Goal: Entertainment & Leisure: Consume media (video, audio)

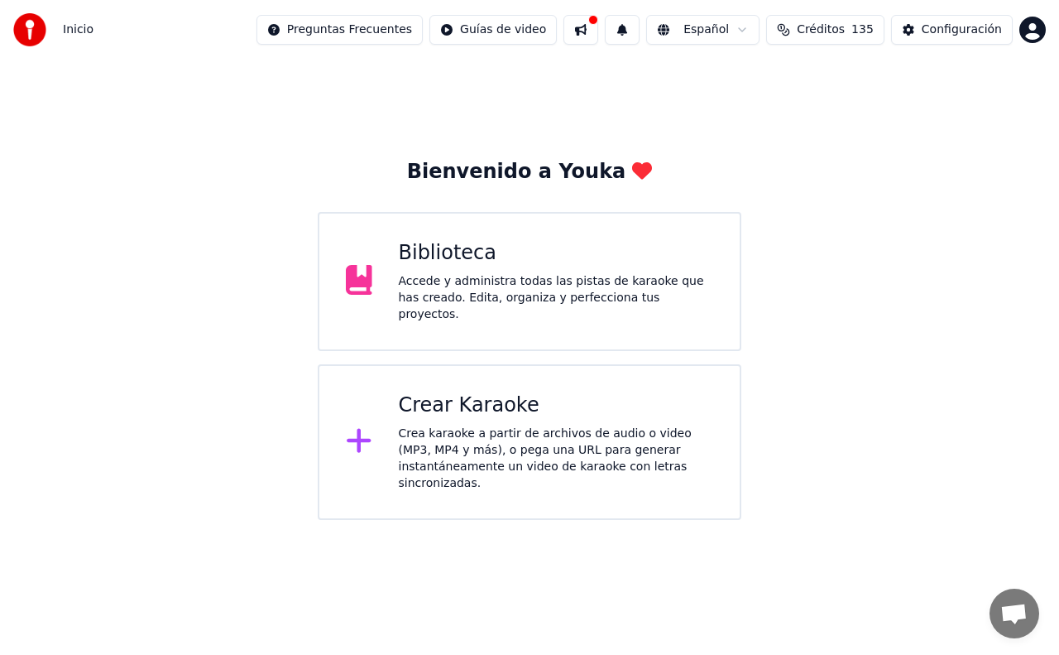
click at [357, 429] on icon at bounding box center [359, 441] width 24 height 24
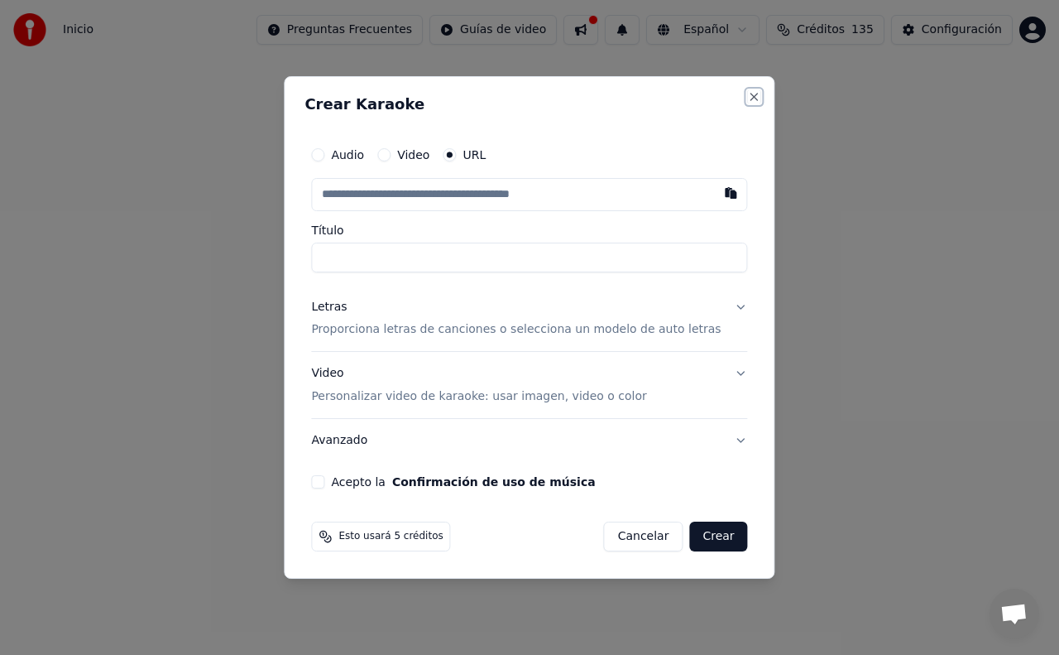
click at [748, 95] on button "Close" at bounding box center [754, 96] width 13 height 13
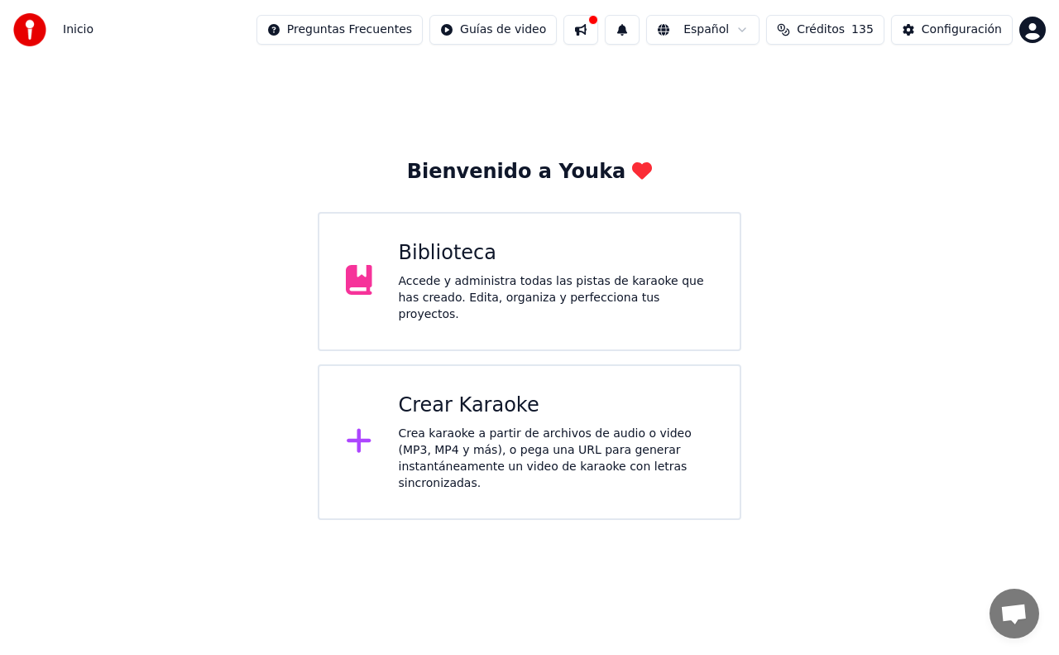
click at [390, 261] on div "Biblioteca Accede y administra todas las pistas de karaoke que has creado. Edit…" at bounding box center [530, 281] width 424 height 139
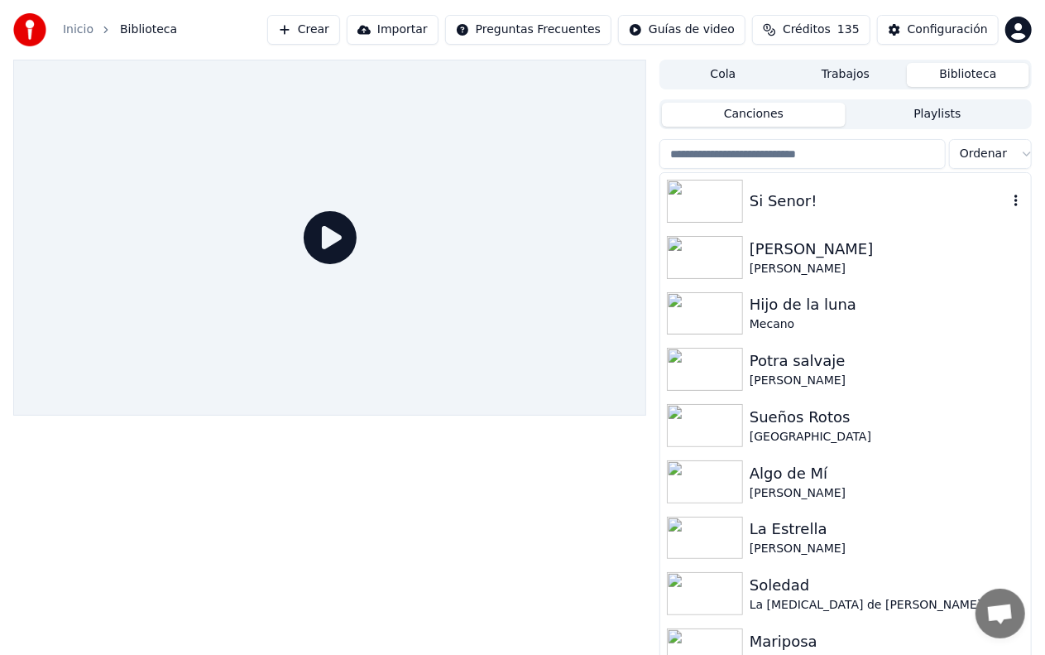
click at [688, 192] on img at bounding box center [705, 201] width 76 height 43
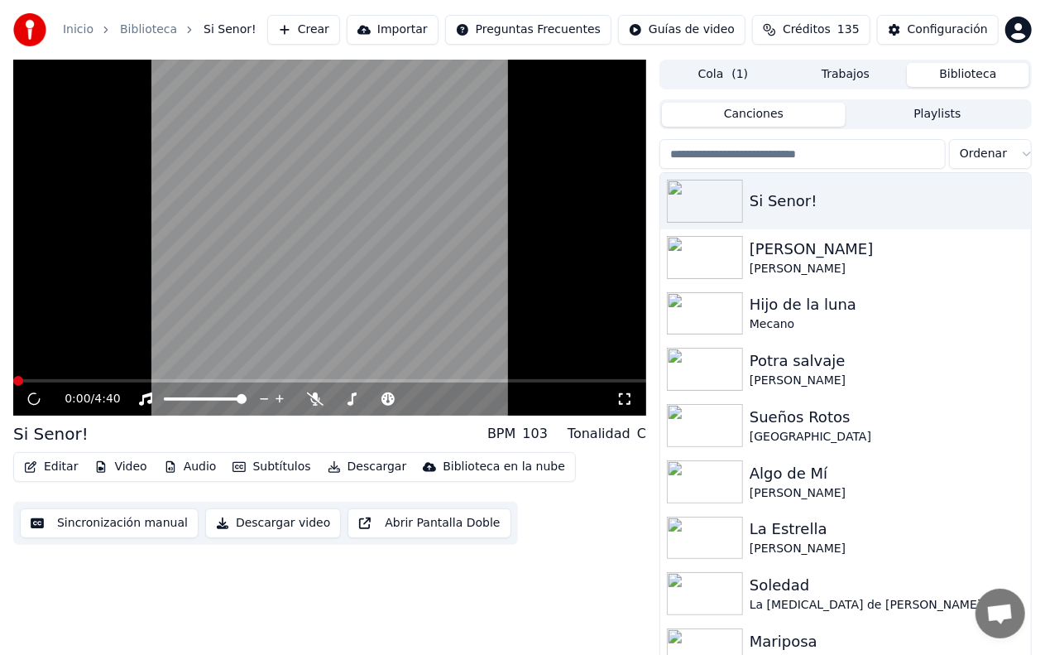
click at [175, 463] on button "Audio" at bounding box center [190, 466] width 66 height 23
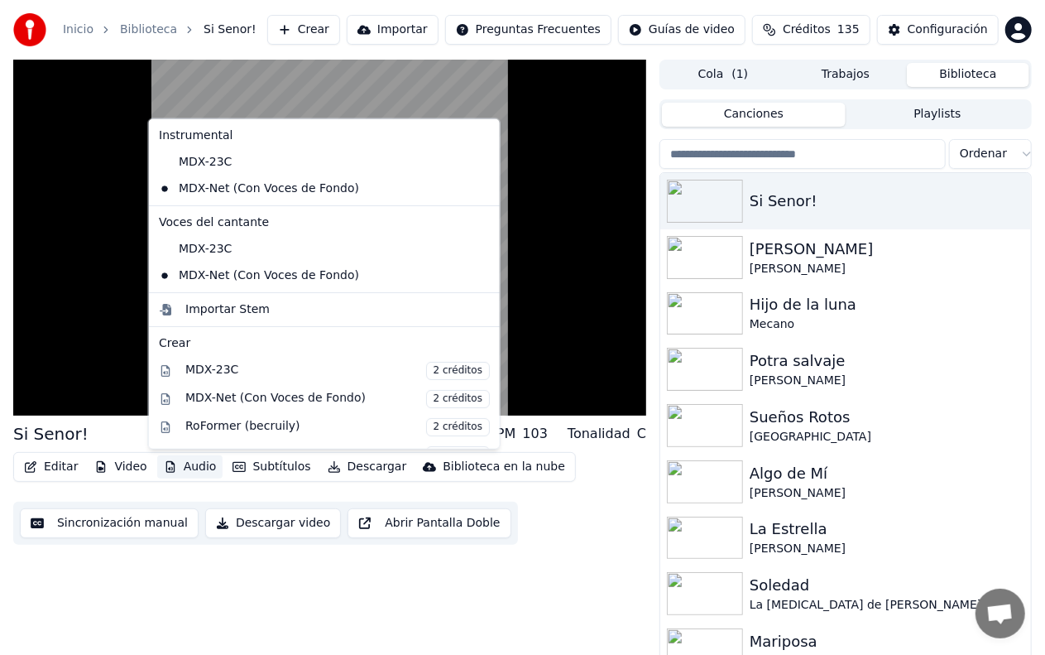
scroll to position [83, 0]
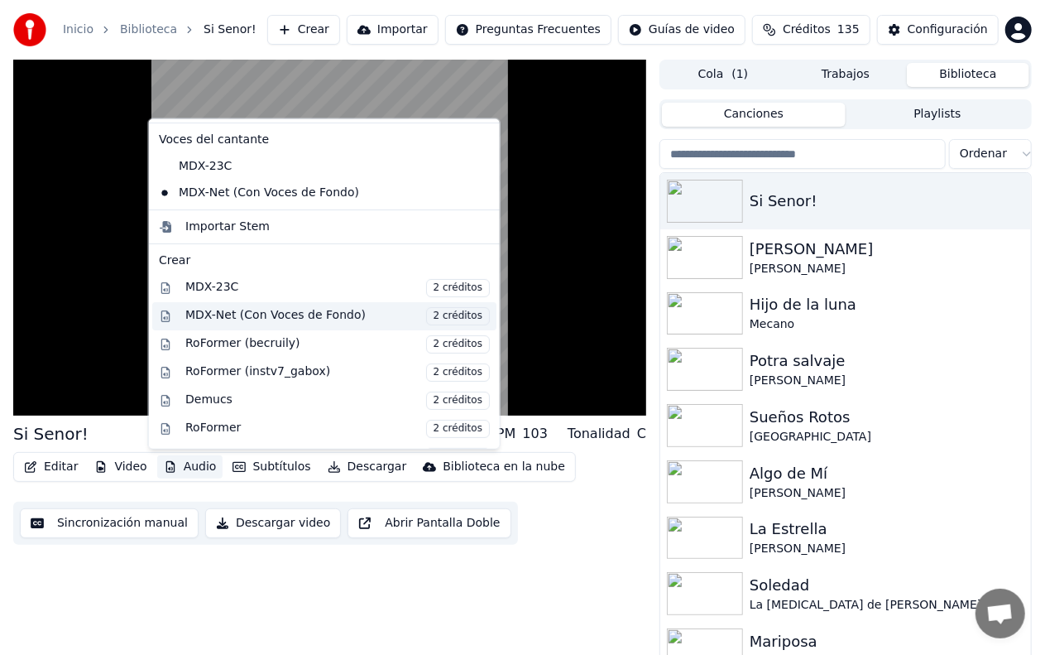
click at [262, 309] on div "MDX-Net (Con Voces de Fondo) 2 créditos" at bounding box center [337, 316] width 305 height 18
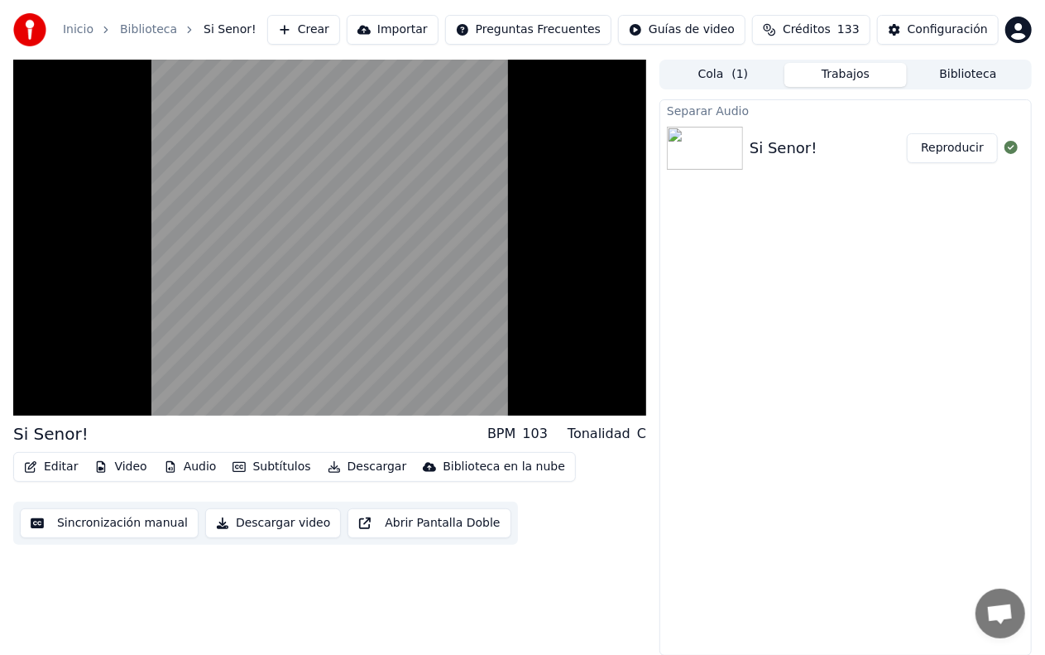
click at [182, 466] on button "Audio" at bounding box center [190, 466] width 66 height 23
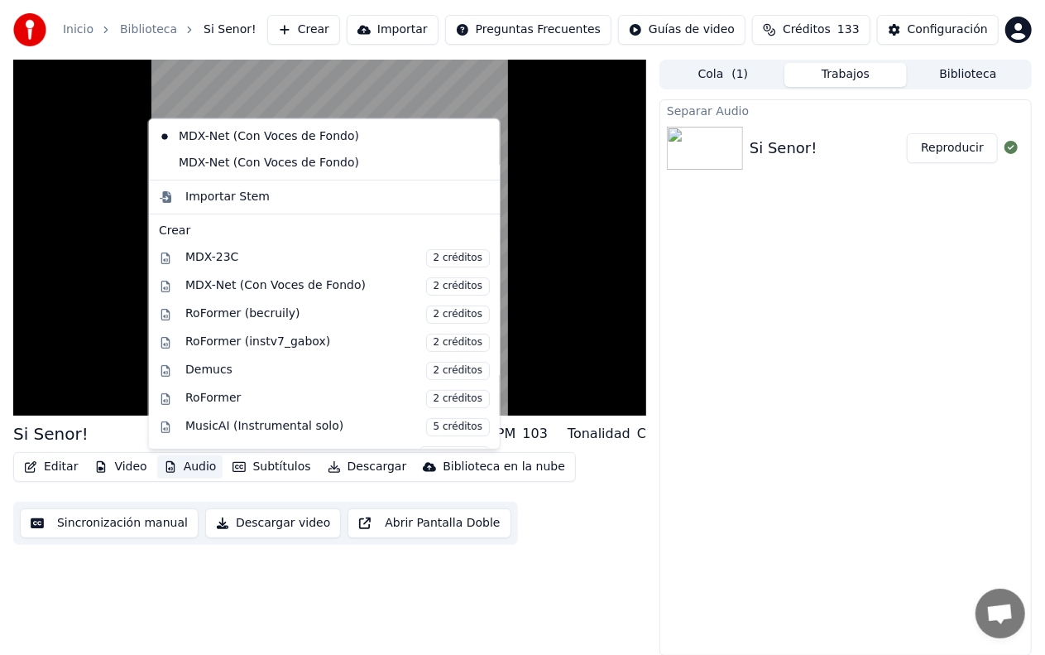
scroll to position [248, 0]
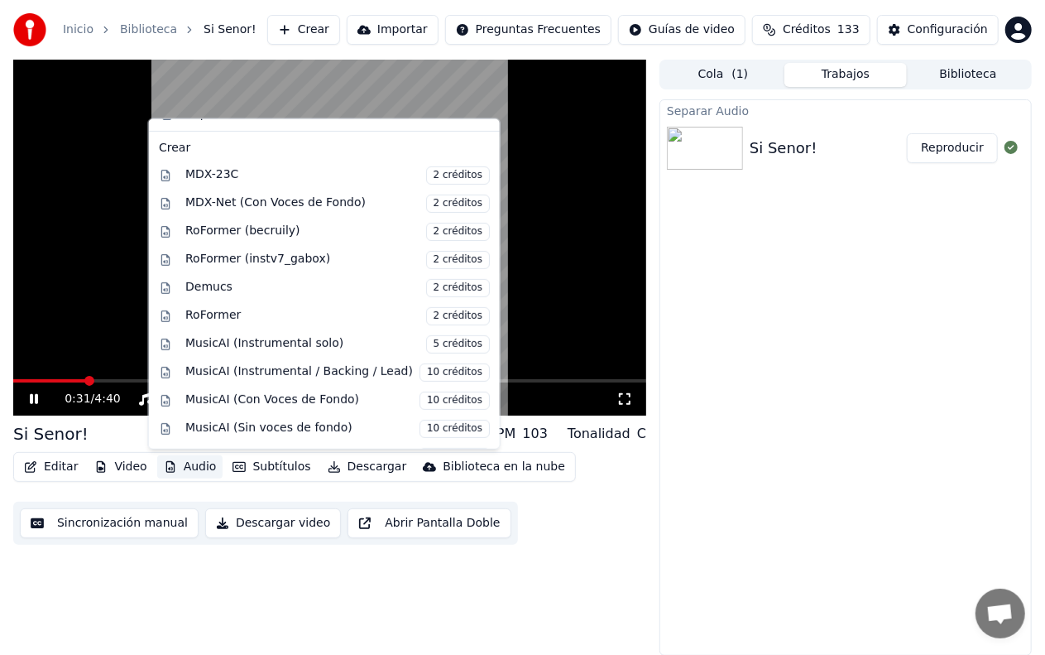
click at [543, 520] on div "Editar Video Audio Subtítulos Descargar Biblioteca en la nube Sincronización ma…" at bounding box center [329, 498] width 633 height 93
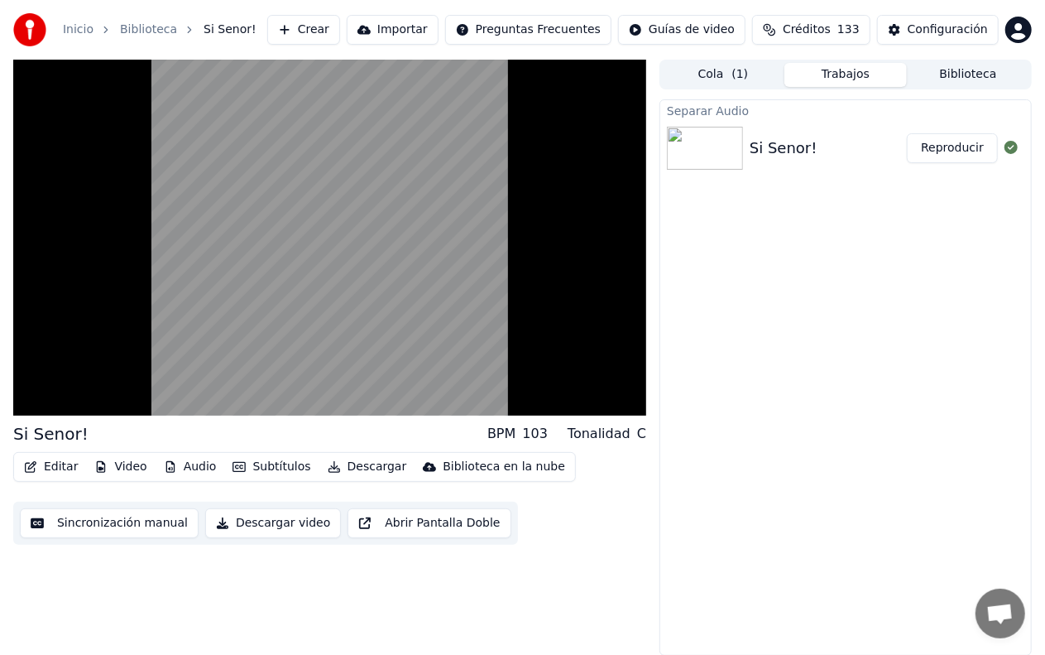
click at [960, 152] on button "Reproducir" at bounding box center [952, 148] width 91 height 30
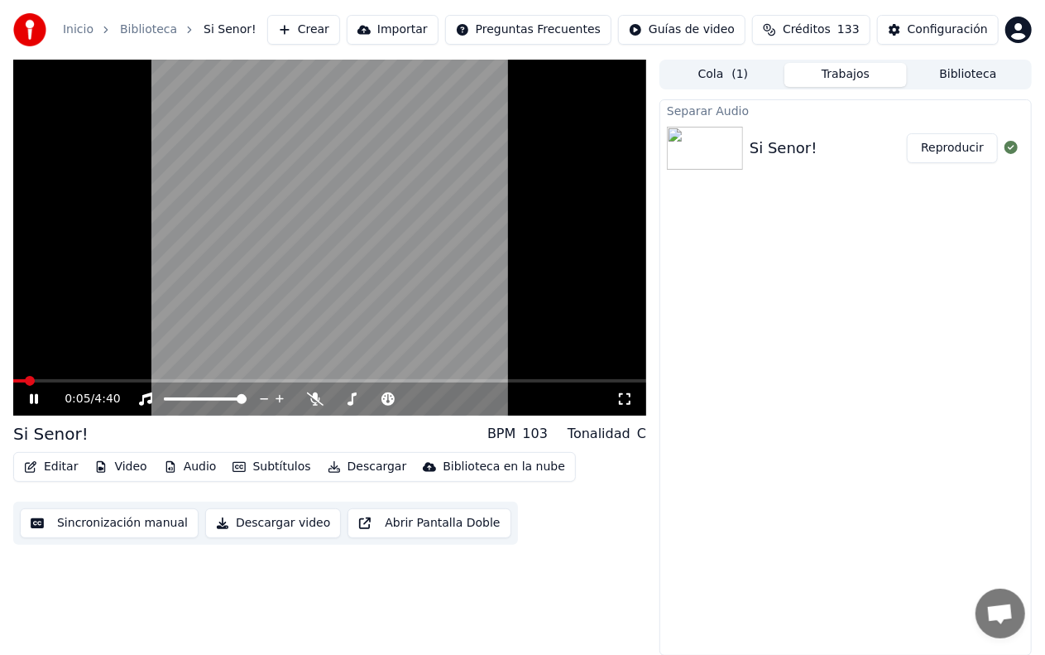
click at [539, 380] on span at bounding box center [329, 380] width 633 height 3
